Goal: Find specific fact

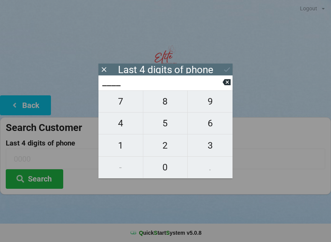
click at [156, 124] on span "5" at bounding box center [165, 123] width 44 height 16
type input "5___"
click at [124, 107] on span "7" at bounding box center [121, 102] width 44 height 16
type input "57__"
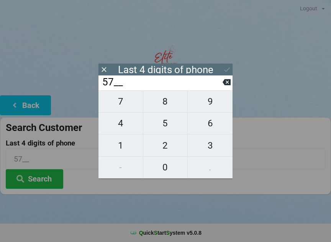
click at [227, 85] on icon at bounding box center [227, 82] width 8 height 6
type input "5___"
click at [121, 143] on span "1" at bounding box center [121, 146] width 44 height 16
type input "51__"
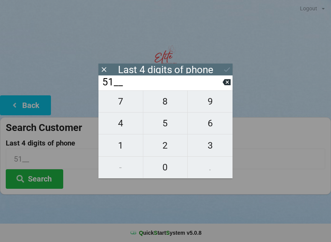
click at [166, 105] on span "8" at bounding box center [165, 102] width 44 height 16
type input "518_"
click at [205, 150] on span "3" at bounding box center [210, 146] width 45 height 16
type input "5183"
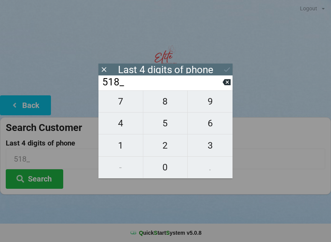
type input "5183"
click at [226, 67] on icon at bounding box center [227, 70] width 8 height 8
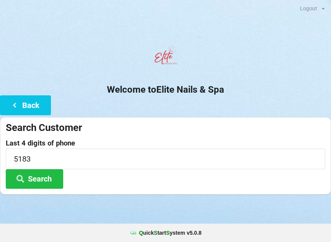
click at [30, 174] on button "Search" at bounding box center [35, 179] width 58 height 20
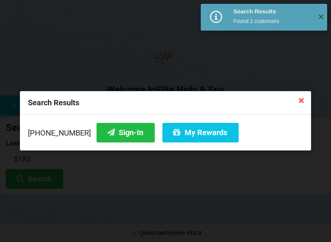
click at [117, 119] on div "[PHONE_NUMBER] Sign-In My Rewards" at bounding box center [165, 133] width 291 height 36
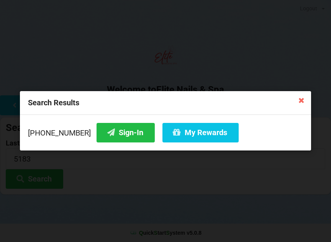
click at [130, 132] on button "Sign-In" at bounding box center [126, 133] width 58 height 20
